Goal: Task Accomplishment & Management: Use online tool/utility

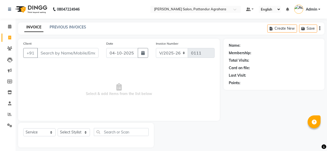
select select "9009"
select select "service"
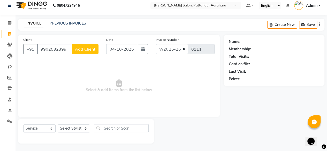
type input "9902532399"
click at [85, 49] on span "Add Client" at bounding box center [85, 49] width 20 height 5
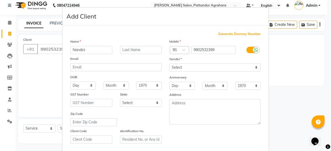
type input "Nandini"
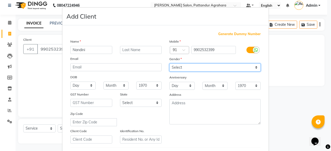
click at [188, 65] on select "Select [DEMOGRAPHIC_DATA] [DEMOGRAPHIC_DATA] Other Prefer Not To Say" at bounding box center [214, 68] width 91 height 8
select select "[DEMOGRAPHIC_DATA]"
click at [169, 64] on select "Select [DEMOGRAPHIC_DATA] [DEMOGRAPHIC_DATA] Other Prefer Not To Say" at bounding box center [214, 68] width 91 height 8
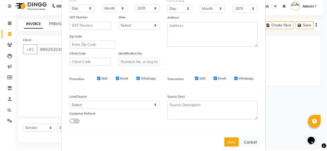
scroll to position [86, 0]
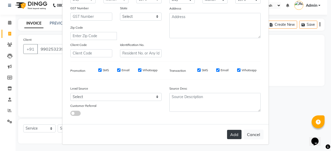
click at [233, 131] on button "Add" at bounding box center [234, 134] width 14 height 9
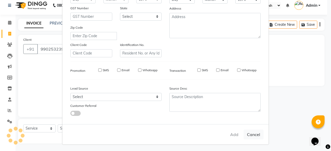
select select
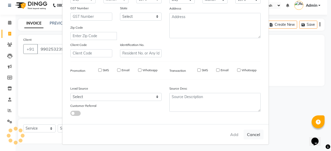
select select
checkbox input "false"
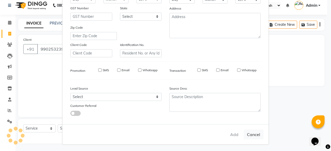
checkbox input "false"
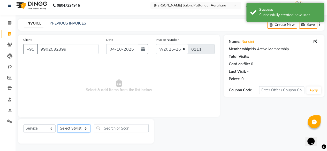
click at [84, 129] on select "Select Stylist Admin [PERSON_NAME] [PERSON_NAME] Krishna [PERSON_NAME] [PERSON_…" at bounding box center [74, 129] width 32 height 8
select select "91493"
click at [58, 125] on select "Select Stylist Admin [PERSON_NAME] [PERSON_NAME] Krishna [PERSON_NAME] [PERSON_…" at bounding box center [74, 129] width 32 height 8
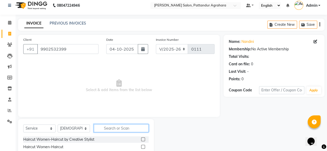
click at [115, 128] on input "text" at bounding box center [121, 128] width 55 height 8
type input "6"
click at [31, 147] on div "Haircut Women-Haircut" at bounding box center [43, 146] width 40 height 5
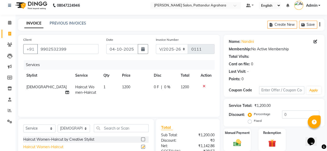
checkbox input "false"
click at [80, 128] on select "Select Stylist Admin [PERSON_NAME] [PERSON_NAME] Krishna [PERSON_NAME] [PERSON_…" at bounding box center [74, 129] width 32 height 8
select select "91495"
click at [58, 125] on select "Select Stylist Admin [PERSON_NAME] [PERSON_NAME] Krishna [PERSON_NAME] [PERSON_…" at bounding box center [74, 129] width 32 height 8
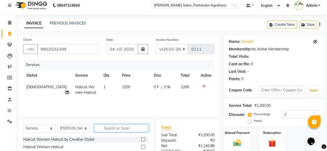
click at [109, 128] on input "text" at bounding box center [121, 128] width 55 height 8
type input "o"
type input "head"
click at [143, 147] on label at bounding box center [143, 147] width 4 height 4
click at [143, 147] on input "checkbox" at bounding box center [142, 147] width 3 height 3
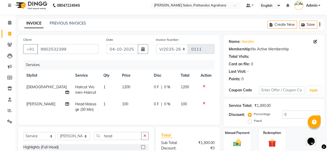
checkbox input "false"
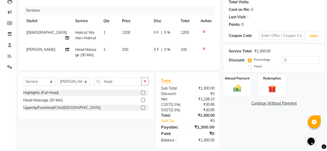
scroll to position [56, 0]
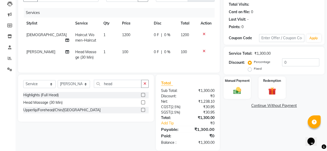
click at [122, 52] on span "100" at bounding box center [125, 52] width 6 height 5
select select "91495"
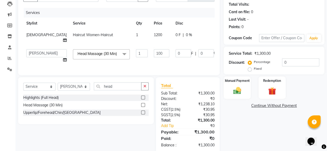
click at [136, 52] on input "1" at bounding box center [142, 53] width 12 height 8
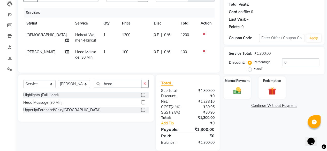
click at [131, 52] on td "100" at bounding box center [135, 54] width 32 height 17
select select "91495"
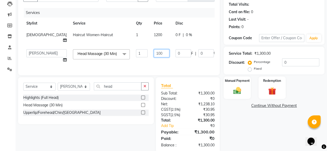
click at [154, 52] on input "100" at bounding box center [162, 53] width 16 height 8
type input "1"
type input "600"
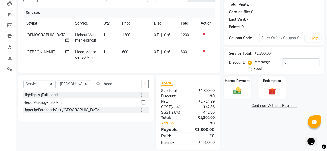
click at [200, 53] on tr "[PERSON_NAME] Head Massage (30 Min) 1 600 0 F | 0 % 600" at bounding box center [118, 54] width 191 height 17
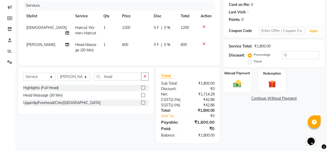
click at [239, 79] on img at bounding box center [237, 83] width 13 height 9
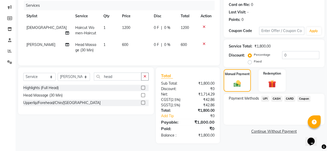
click at [276, 96] on span "CASH" at bounding box center [276, 99] width 11 height 6
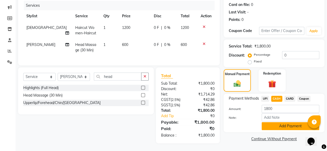
click at [282, 122] on button "Add Payment" at bounding box center [291, 126] width 58 height 8
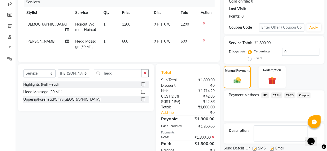
scroll to position [85, 0]
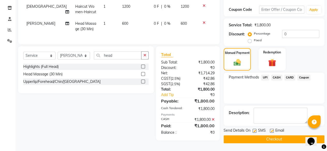
click at [272, 136] on button "Checkout" at bounding box center [274, 139] width 101 height 8
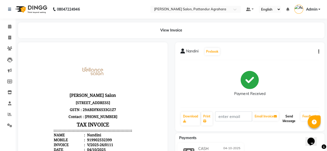
click at [290, 121] on button "Send Message" at bounding box center [289, 118] width 19 height 13
click at [10, 27] on icon at bounding box center [9, 27] width 3 height 4
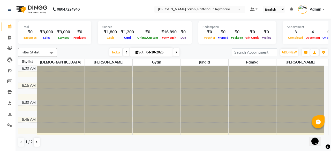
click at [58, 78] on div at bounding box center [61, 99] width 48 height 67
click at [9, 37] on icon at bounding box center [9, 38] width 3 height 4
select select "service"
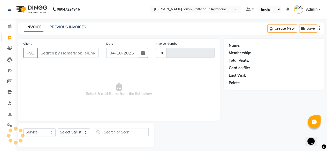
type input "0112"
type input "5"
select select "9009"
click at [61, 27] on link "PREVIOUS INVOICES" at bounding box center [68, 27] width 36 height 5
